Goal: Obtain resource: Obtain resource

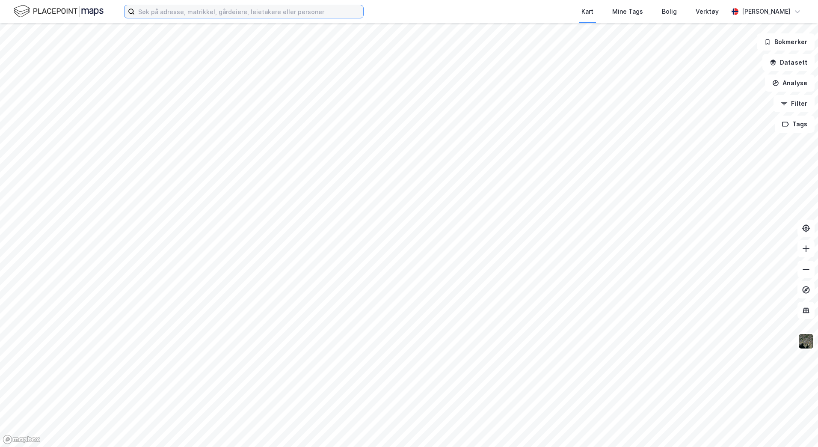
click at [273, 15] on input at bounding box center [249, 11] width 229 height 13
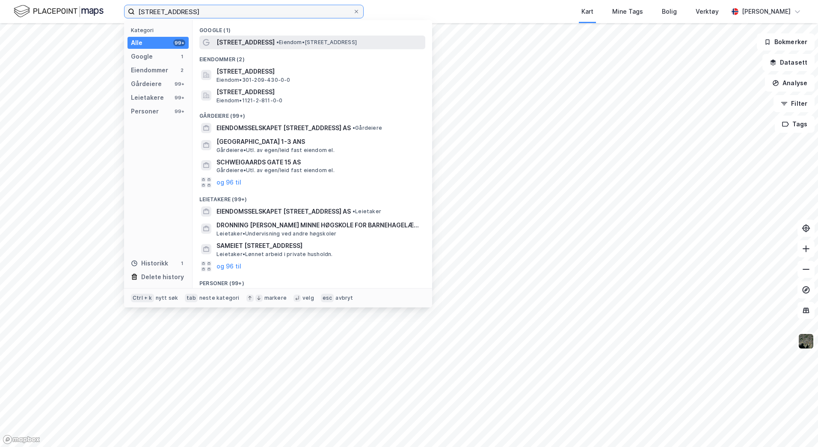
type input "[STREET_ADDRESS]"
click at [275, 44] on span "[STREET_ADDRESS]" at bounding box center [246, 42] width 58 height 10
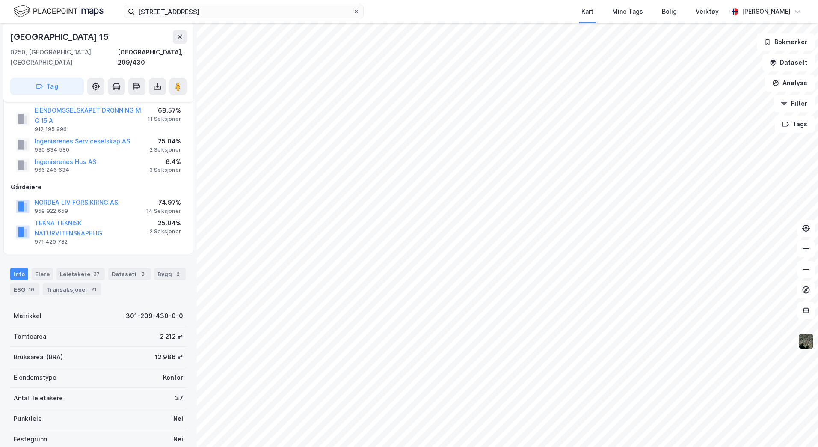
scroll to position [43, 0]
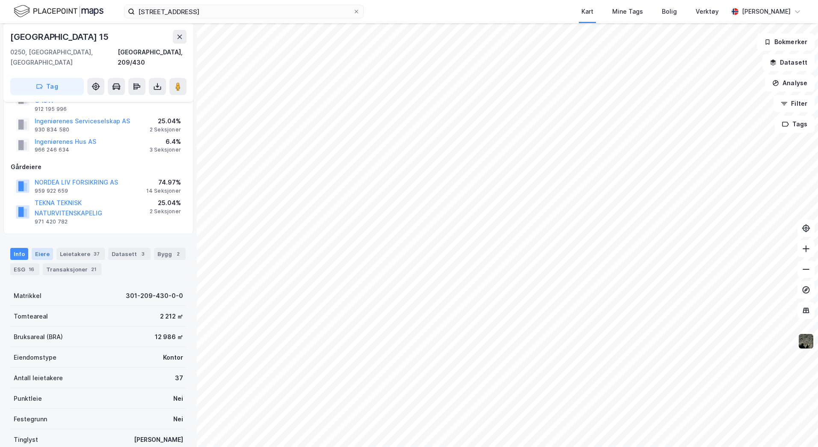
click at [45, 248] on div "Eiere" at bounding box center [42, 254] width 21 height 12
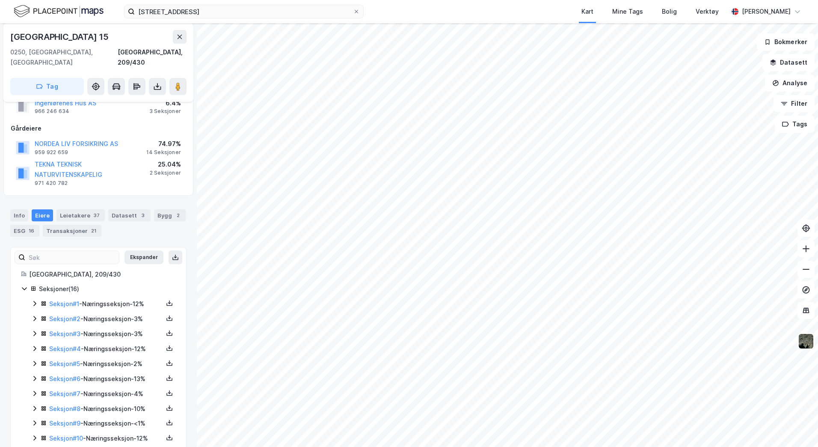
scroll to position [128, 0]
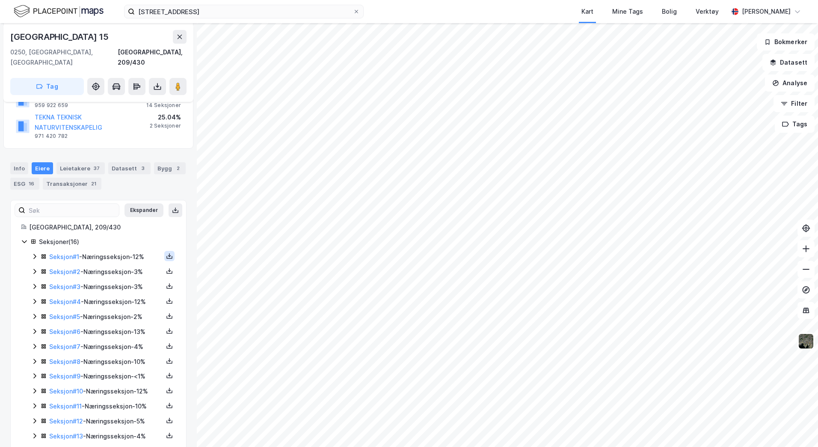
click at [166, 252] on icon at bounding box center [169, 255] width 7 height 7
click at [119, 225] on div "Grunnbok" at bounding box center [118, 230] width 29 height 10
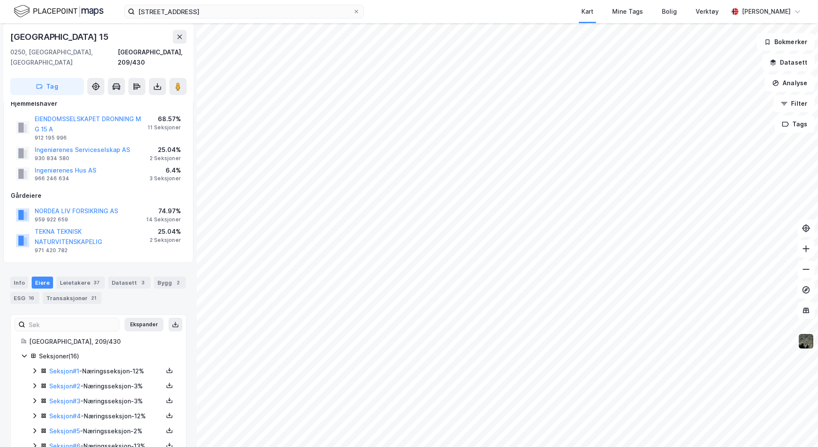
scroll to position [0, 0]
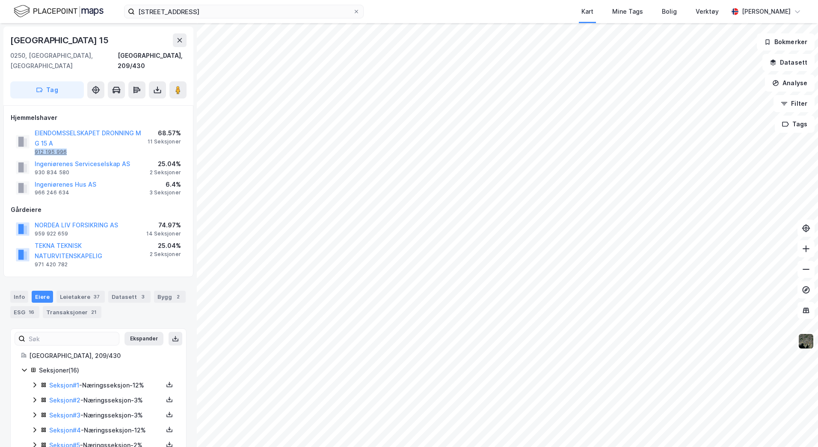
drag, startPoint x: 68, startPoint y: 142, endPoint x: 36, endPoint y: 140, distance: 32.6
click at [36, 140] on div "EIENDOMSSELSKAPET DRONNING M G 15 A 912 195 996" at bounding box center [91, 141] width 113 height 27
copy div "912 195 996"
click at [172, 205] on div "Gårdeiere" at bounding box center [98, 210] width 175 height 10
drag, startPoint x: 71, startPoint y: 160, endPoint x: 34, endPoint y: 161, distance: 36.4
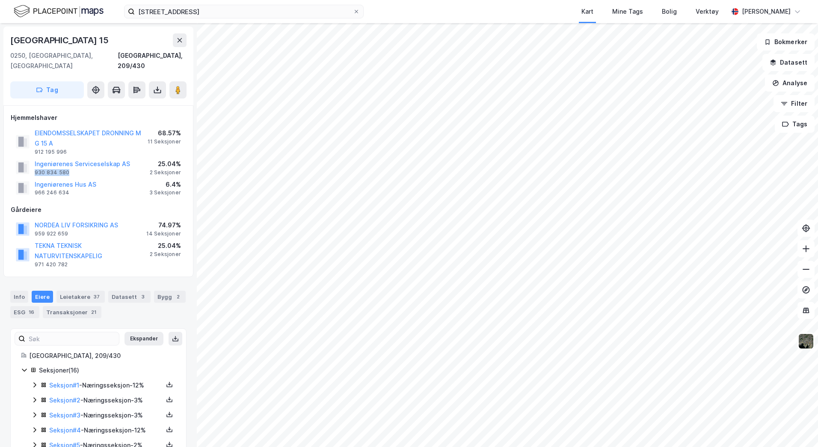
click at [34, 161] on div "Ingeniørenes Serviceselskap AS 930 834 580" at bounding box center [73, 167] width 114 height 17
copy div "930 834 580"
drag, startPoint x: 75, startPoint y: 184, endPoint x: 35, endPoint y: 185, distance: 40.7
click at [35, 185] on div "Ingeniørenes Hus AS 966 246 634" at bounding box center [66, 187] width 62 height 17
copy div "966 246 634"
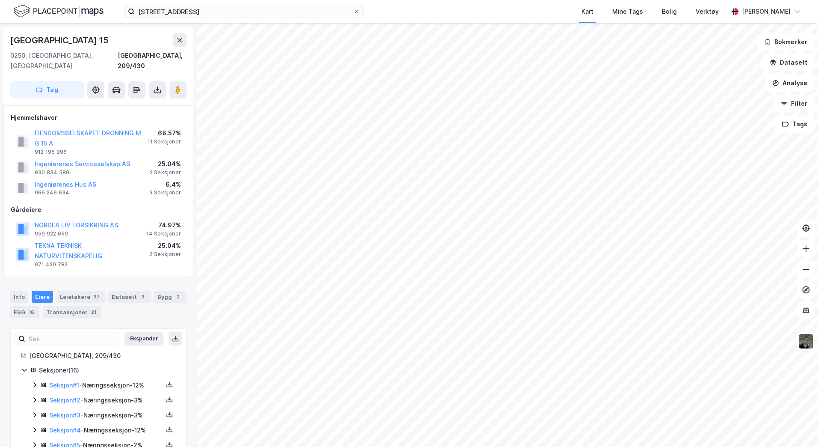
click at [187, 201] on div "Hjemmelshaver EIENDOMSSELSKAPET DRONNING M G 15 A 912 195 996 68.57% 11 Seksjon…" at bounding box center [98, 191] width 190 height 172
click at [186, 198] on div "Hjemmelshaver EIENDOMSSELSKAPET DRONNING M G 15 A 912 195 996 68.57% 11 Seksjon…" at bounding box center [98, 191] width 190 height 172
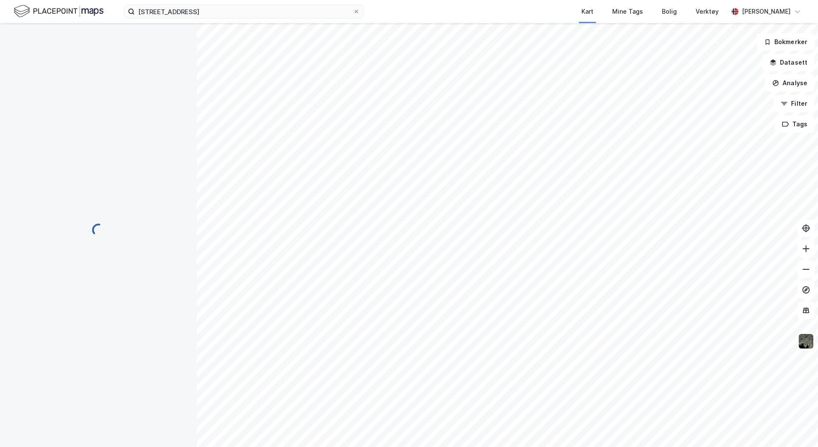
scroll to position [0, 0]
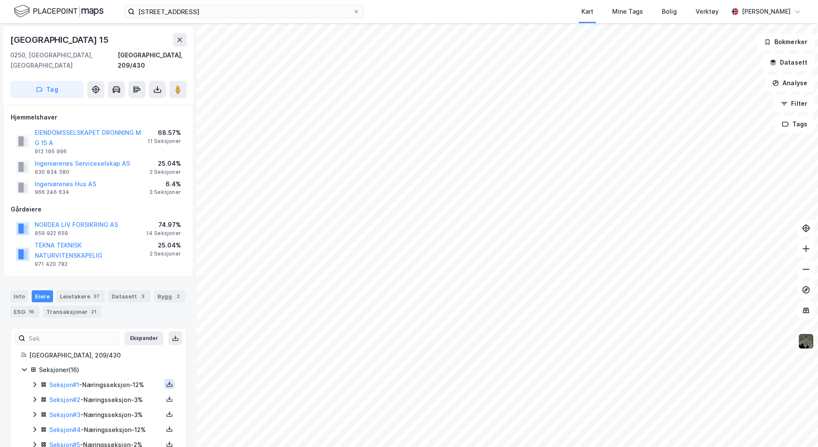
click at [166, 380] on icon at bounding box center [169, 383] width 7 height 7
click at [139, 348] on div "Grunnbok" at bounding box center [122, 358] width 75 height 21
drag, startPoint x: 66, startPoint y: 142, endPoint x: 33, endPoint y: 140, distance: 33.0
click at [33, 140] on div "EIENDOMSSELSKAPET DRONNING M G 15 A 912 195 996" at bounding box center [82, 141] width 132 height 27
copy div "912 195 996"
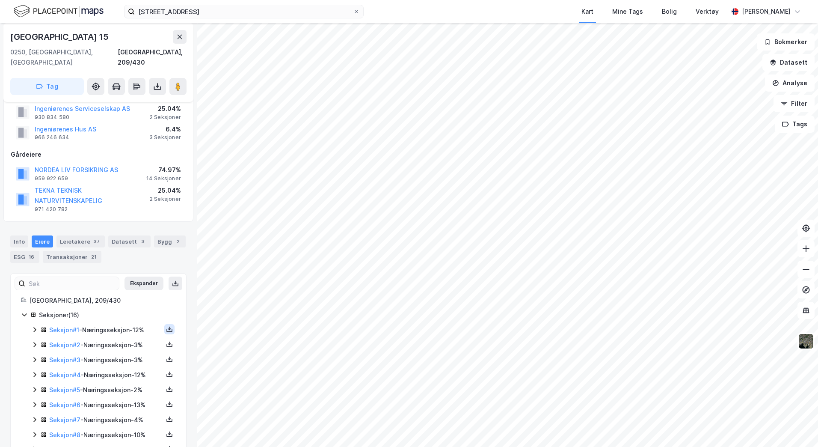
scroll to position [129, 0]
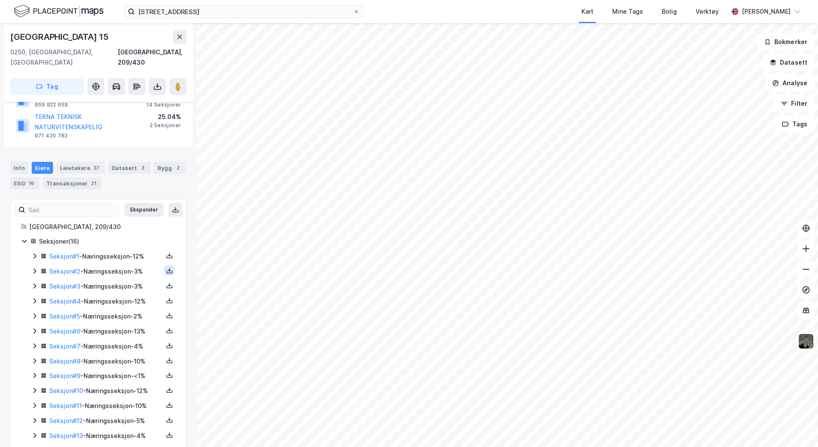
click at [166, 267] on icon at bounding box center [169, 270] width 7 height 7
click at [131, 235] on div "Grunnbok" at bounding box center [122, 245] width 75 height 21
click at [164, 280] on button at bounding box center [169, 285] width 10 height 10
click at [131, 249] on div "Grunnbok" at bounding box center [122, 259] width 75 height 21
click at [166, 297] on icon at bounding box center [169, 300] width 7 height 7
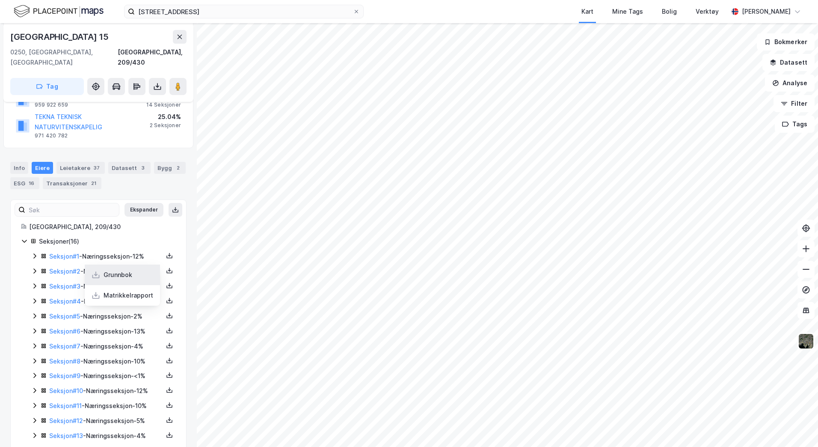
click at [117, 270] on div "Grunnbok" at bounding box center [118, 275] width 29 height 10
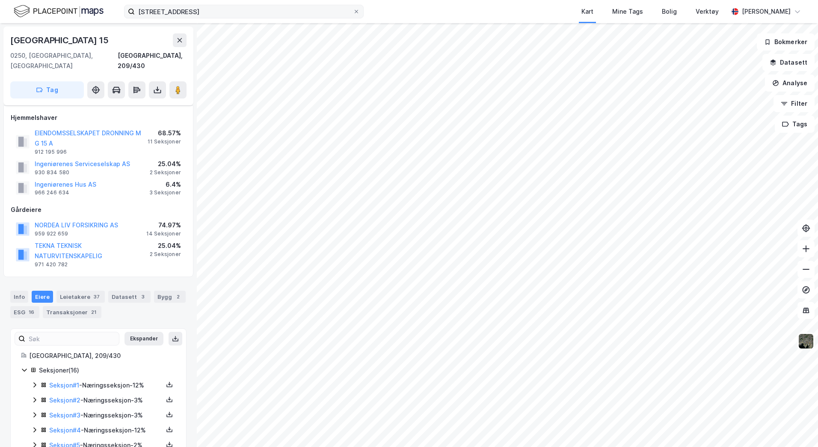
scroll to position [129, 0]
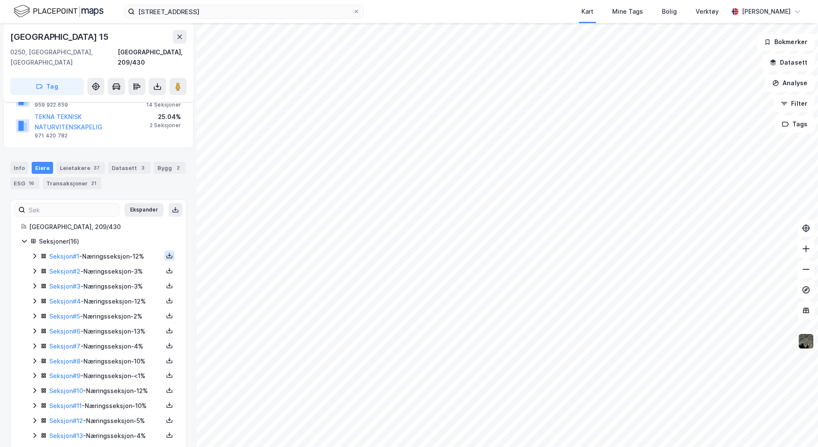
click at [168, 255] on icon at bounding box center [169, 256] width 3 height 2
click at [134, 220] on div "Grunnbok" at bounding box center [122, 230] width 75 height 21
click at [166, 267] on icon at bounding box center [169, 270] width 7 height 7
click at [115, 235] on div "Grunnbok" at bounding box center [122, 245] width 75 height 21
click at [166, 282] on icon at bounding box center [169, 285] width 7 height 7
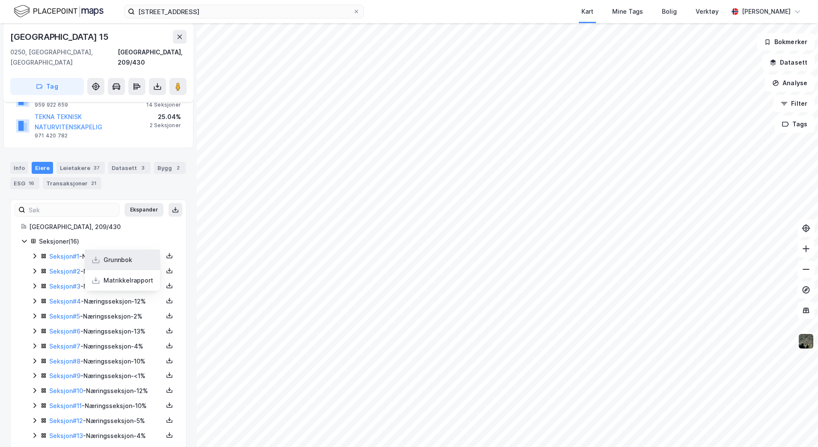
click at [134, 249] on div "Grunnbok" at bounding box center [122, 259] width 75 height 21
click at [166, 297] on icon at bounding box center [169, 300] width 7 height 7
click at [125, 270] on div "Grunnbok" at bounding box center [118, 275] width 29 height 10
click at [166, 312] on icon at bounding box center [169, 315] width 7 height 7
click at [124, 285] on div "Grunnbok" at bounding box center [118, 290] width 29 height 10
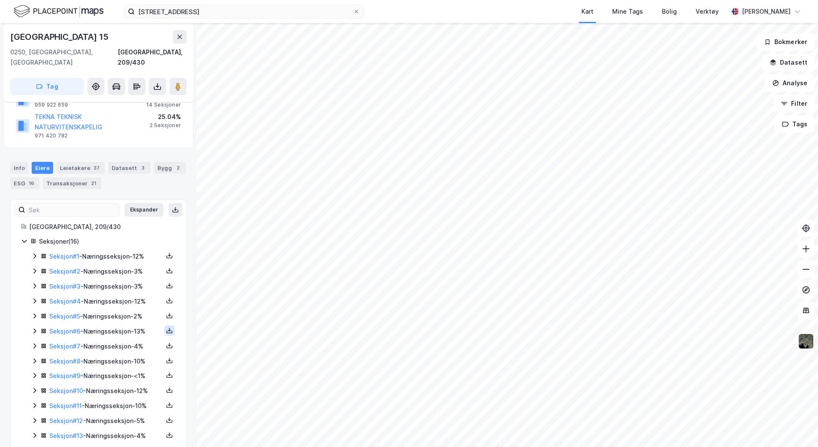
click at [166, 327] on icon at bounding box center [169, 330] width 7 height 7
click at [138, 294] on div "Grunnbok" at bounding box center [122, 304] width 75 height 21
click at [166, 342] on icon at bounding box center [169, 345] width 7 height 7
click at [136, 330] on div "Matrikkelrapport" at bounding box center [122, 340] width 75 height 21
click at [166, 342] on icon at bounding box center [169, 345] width 7 height 7
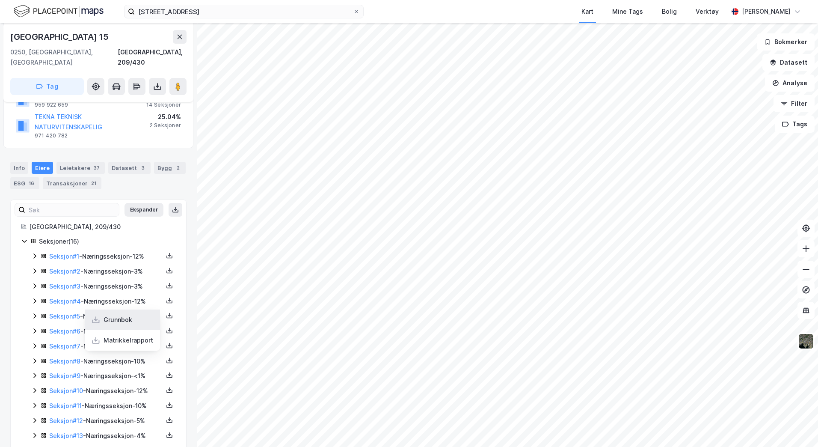
click at [135, 309] on div "Grunnbok" at bounding box center [122, 319] width 75 height 21
click at [166, 342] on icon at bounding box center [169, 345] width 7 height 7
click at [116, 335] on div "Matrikkelrapport" at bounding box center [129, 340] width 50 height 10
click at [166, 357] on icon at bounding box center [169, 360] width 7 height 7
click at [119, 330] on div "Grunnbok" at bounding box center [118, 335] width 29 height 10
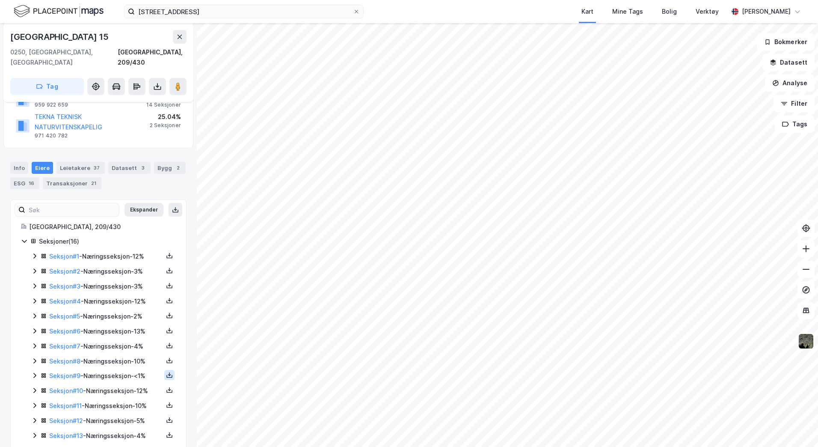
click at [166, 371] on icon at bounding box center [169, 374] width 7 height 7
click at [125, 339] on div "Grunnbok" at bounding box center [122, 349] width 75 height 21
click at [166, 386] on icon at bounding box center [169, 389] width 7 height 7
click at [124, 359] on div "Grunnbok" at bounding box center [118, 364] width 29 height 10
click at [166, 401] on icon at bounding box center [169, 404] width 7 height 7
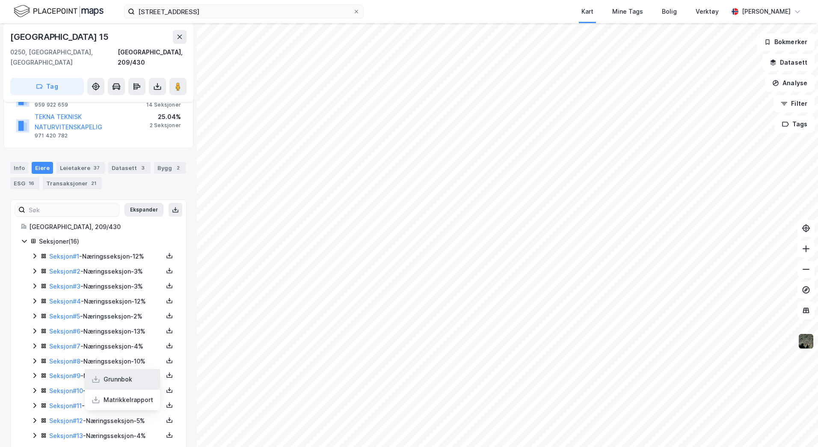
click at [125, 374] on div "Grunnbok" at bounding box center [118, 379] width 29 height 10
click at [166, 416] on icon at bounding box center [169, 419] width 7 height 7
click at [125, 389] on div "Grunnbok" at bounding box center [118, 394] width 29 height 10
click at [166, 431] on icon at bounding box center [169, 434] width 7 height 7
click at [133, 399] on div "Grunnbok" at bounding box center [122, 409] width 75 height 21
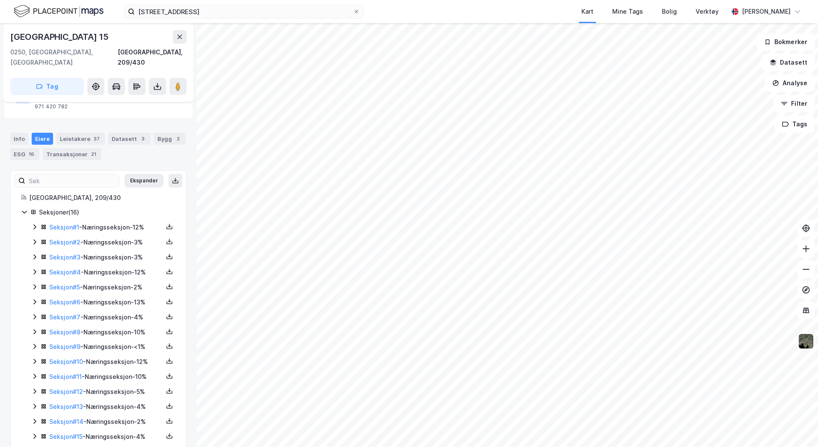
scroll to position [169, 0]
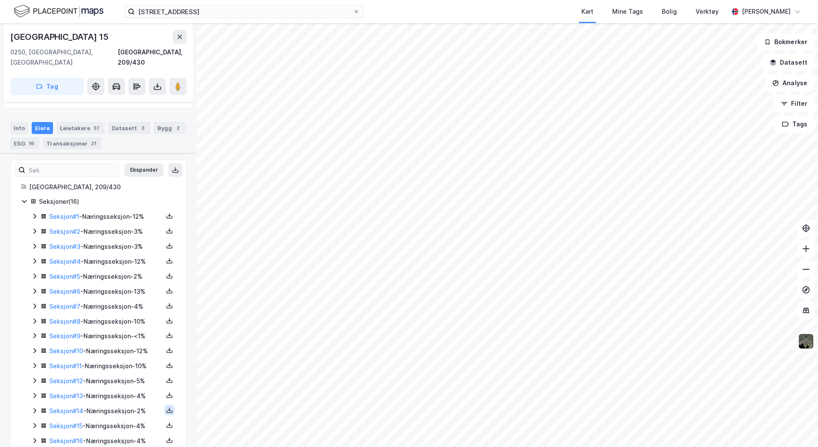
click at [166, 410] on icon at bounding box center [169, 411] width 6 height 3
click at [125, 379] on div "Grunnbok" at bounding box center [118, 384] width 29 height 10
click at [166, 422] on icon at bounding box center [169, 425] width 7 height 7
click at [135, 389] on div "Grunnbok" at bounding box center [122, 399] width 75 height 21
click at [166, 437] on icon at bounding box center [169, 440] width 7 height 7
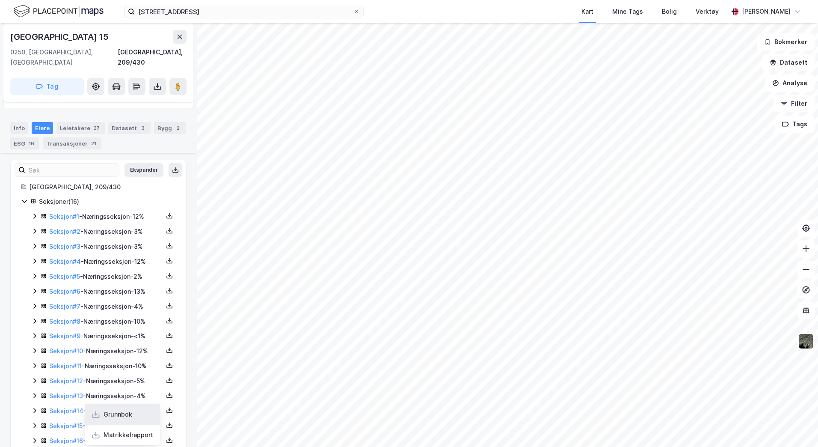
click at [126, 409] on div "Grunnbok" at bounding box center [118, 414] width 29 height 10
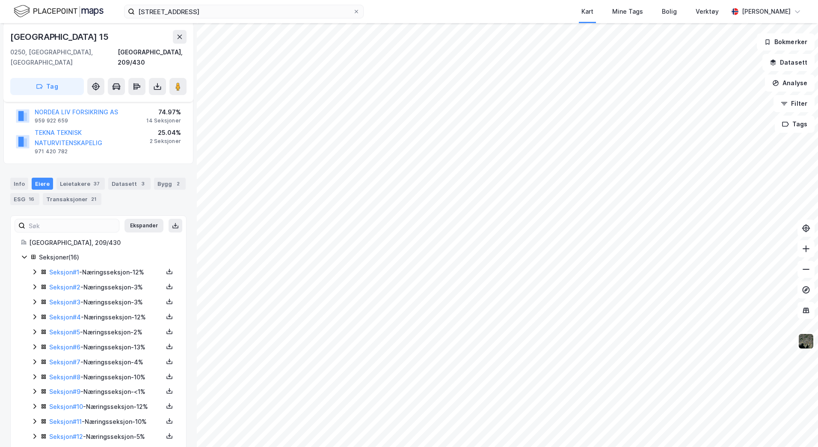
scroll to position [0, 0]
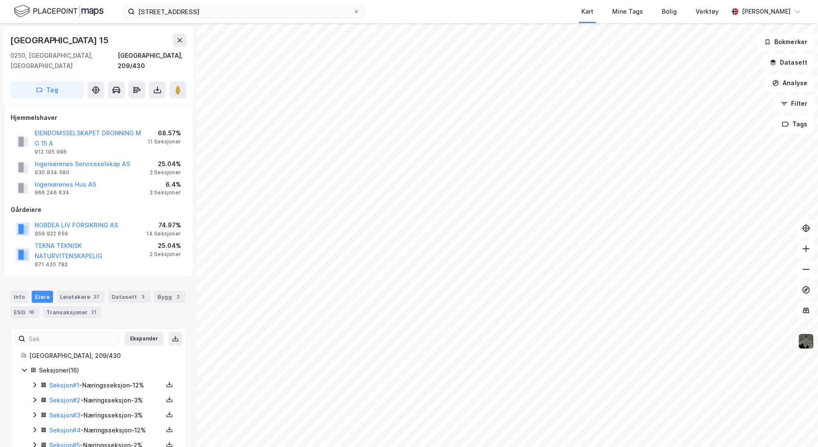
click at [133, 37] on div "[GEOGRAPHIC_DATA] 15" at bounding box center [98, 40] width 176 height 14
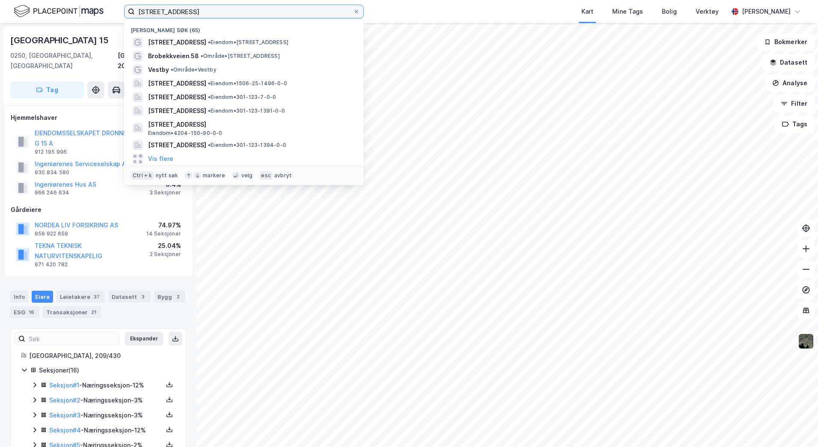
drag, startPoint x: 229, startPoint y: 13, endPoint x: 46, endPoint y: 0, distance: 183.2
click at [46, 0] on div "[STREET_ADDRESS] Nylige søk (65) [STREET_ADDRESS] • Eiendom • [STREET_ADDRESS] …" at bounding box center [409, 11] width 818 height 23
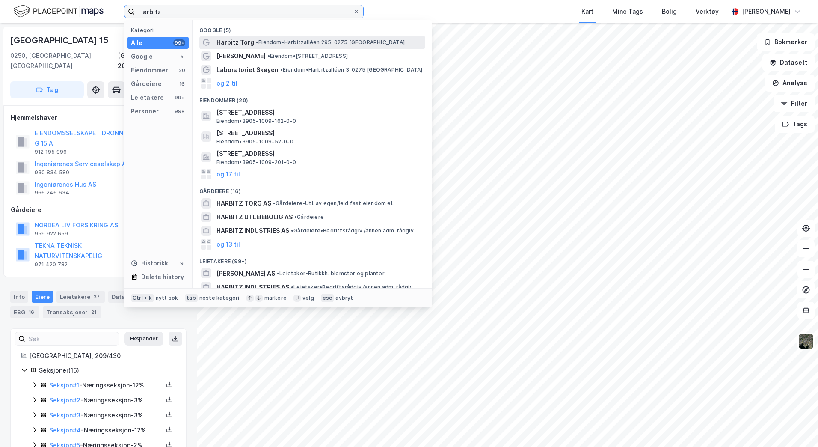
type input "Harbitz"
click at [246, 43] on span "Harbitz Torg" at bounding box center [236, 42] width 38 height 10
